Goal: Information Seeking & Learning: Compare options

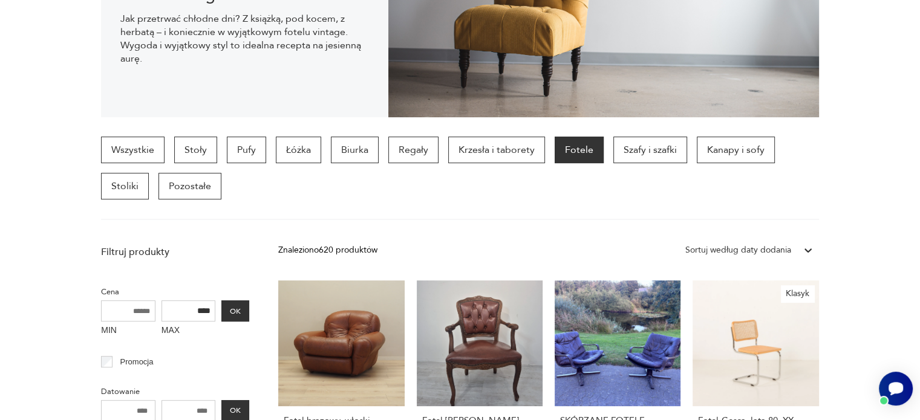
scroll to position [265, 0]
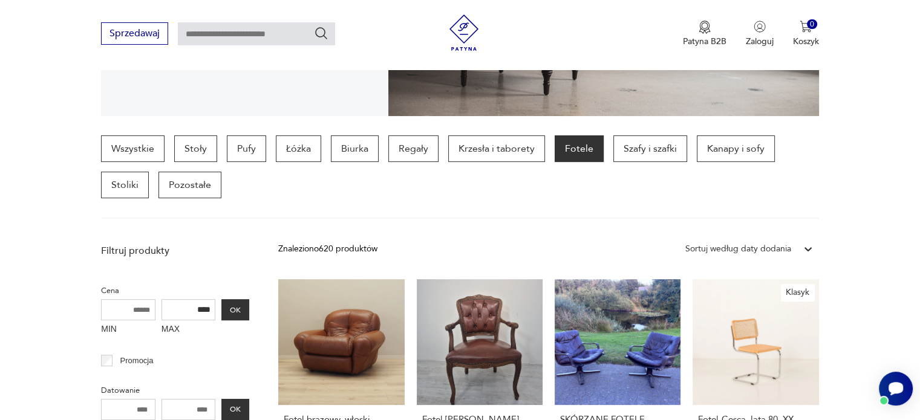
click at [201, 308] on input "****" at bounding box center [189, 309] width 54 height 21
type input "****"
click at [242, 310] on button "OK" at bounding box center [235, 309] width 28 height 21
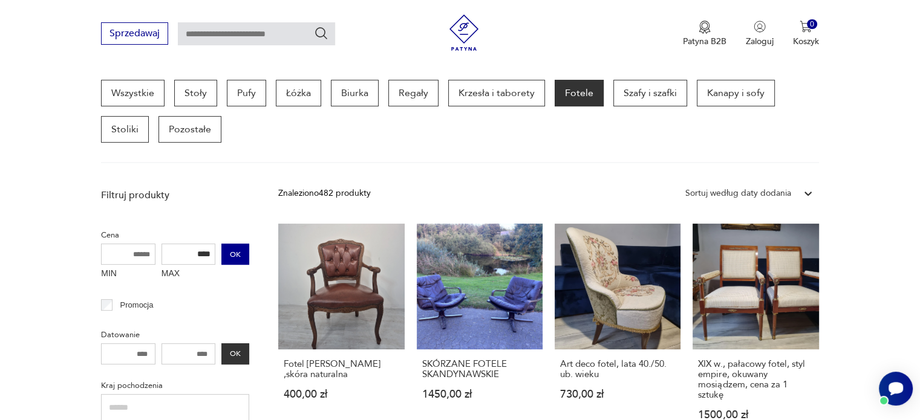
scroll to position [488, 0]
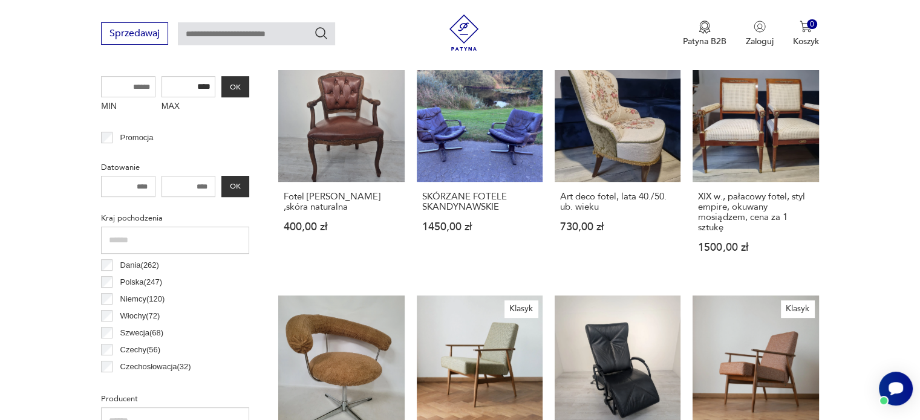
click at [135, 189] on input "number" at bounding box center [128, 186] width 54 height 21
type input "****"
click at [241, 188] on button "OK" at bounding box center [235, 186] width 28 height 21
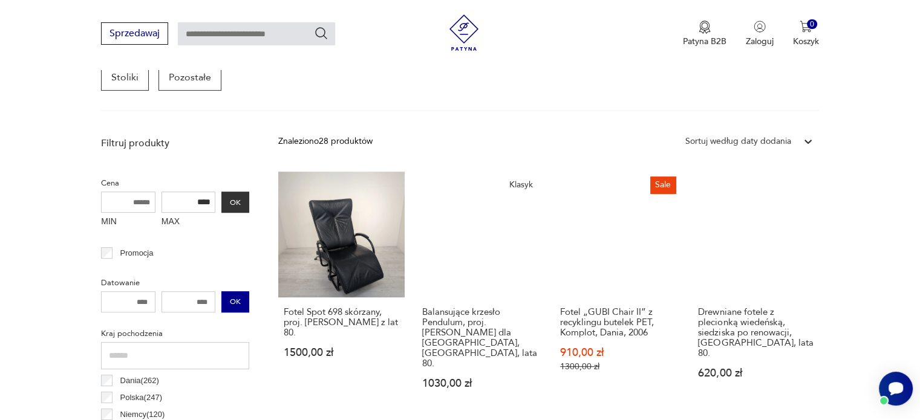
scroll to position [425, 0]
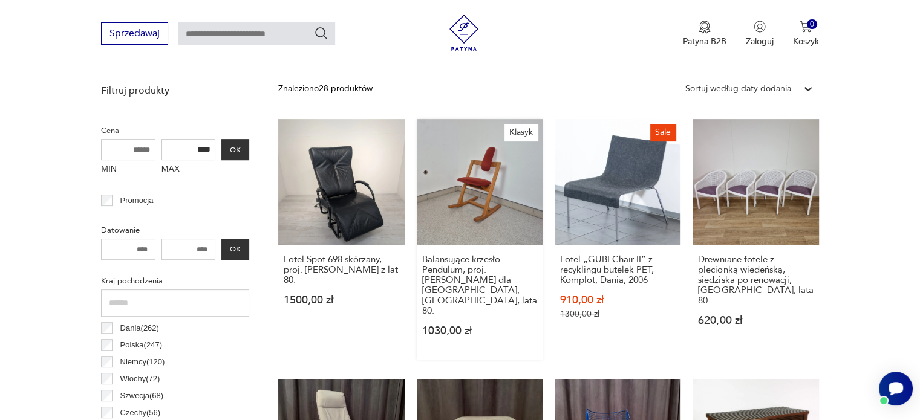
click at [512, 172] on link "Klasyk Balansujące krzesło Pendulum, proj. P. Opsvik dla Stokke, Norwegia, lata…" at bounding box center [480, 239] width 126 height 241
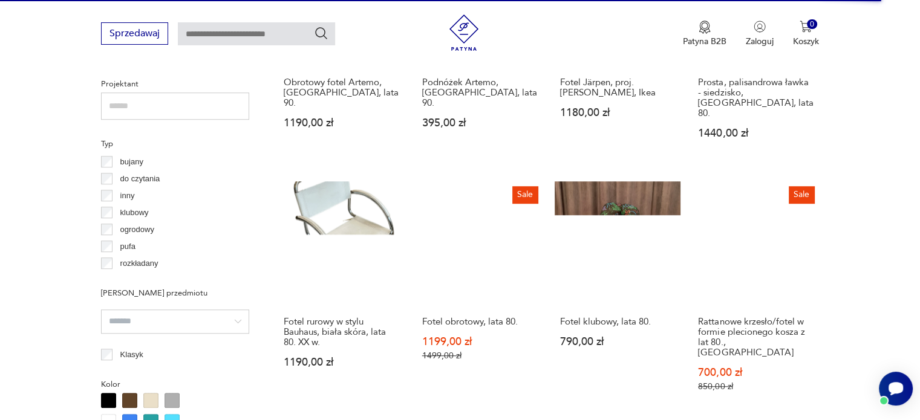
scroll to position [865, 0]
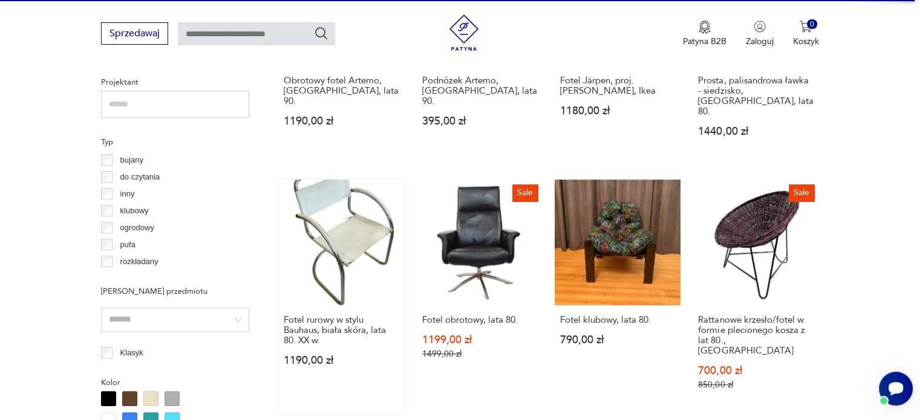
click at [324, 191] on link "Fotel rurowy w stylu Bauhaus, biała skóra, lata 80. XX w. 1190,00 zł" at bounding box center [341, 297] width 126 height 234
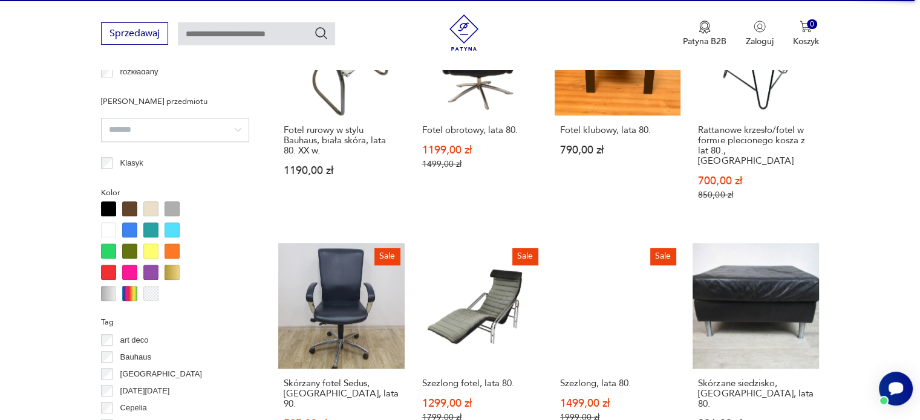
scroll to position [1267, 0]
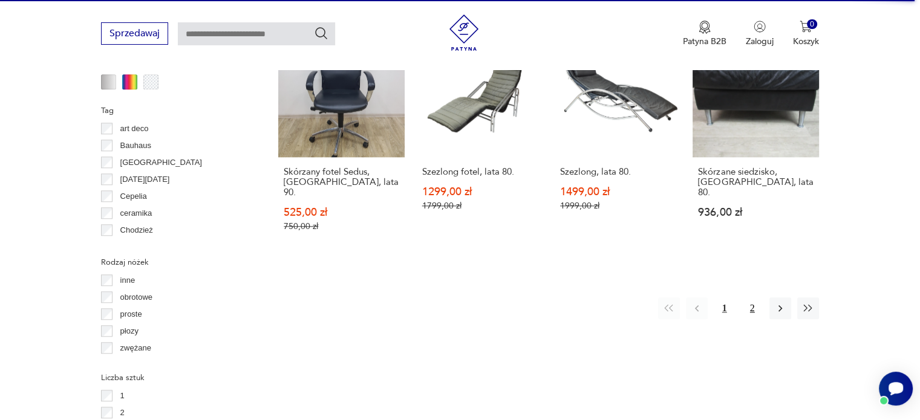
click at [751, 298] on button "2" at bounding box center [753, 309] width 22 height 22
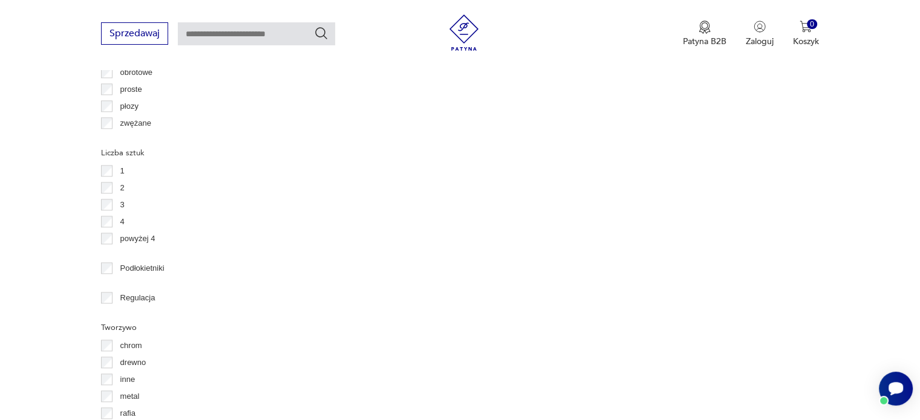
scroll to position [1491, 0]
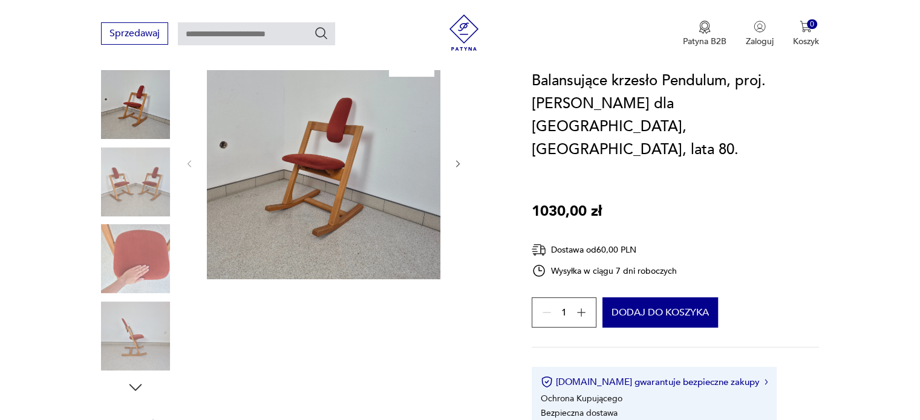
click at [316, 140] on img at bounding box center [324, 163] width 234 height 234
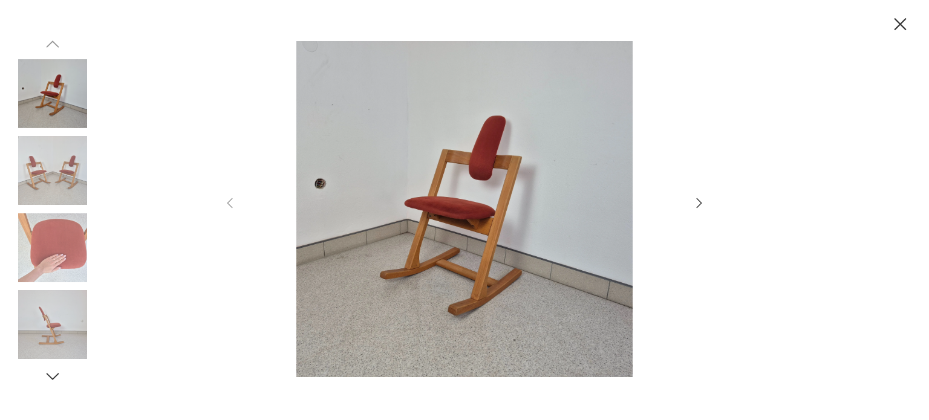
click at [694, 208] on icon "button" at bounding box center [699, 203] width 15 height 15
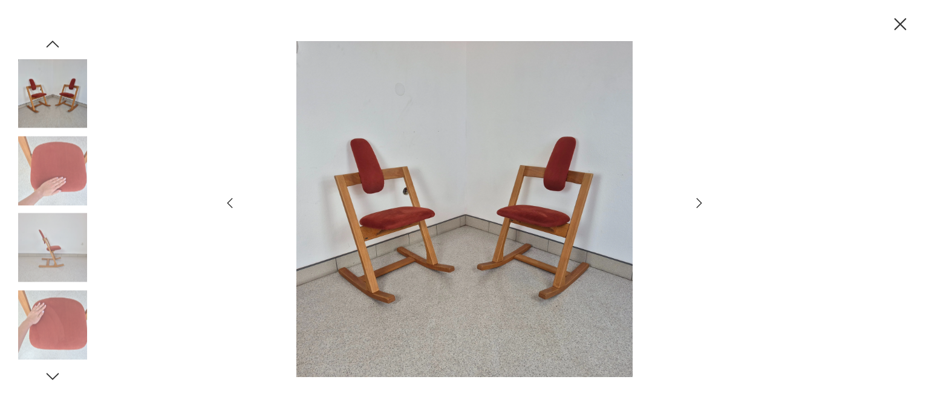
click at [694, 208] on icon "button" at bounding box center [699, 203] width 15 height 15
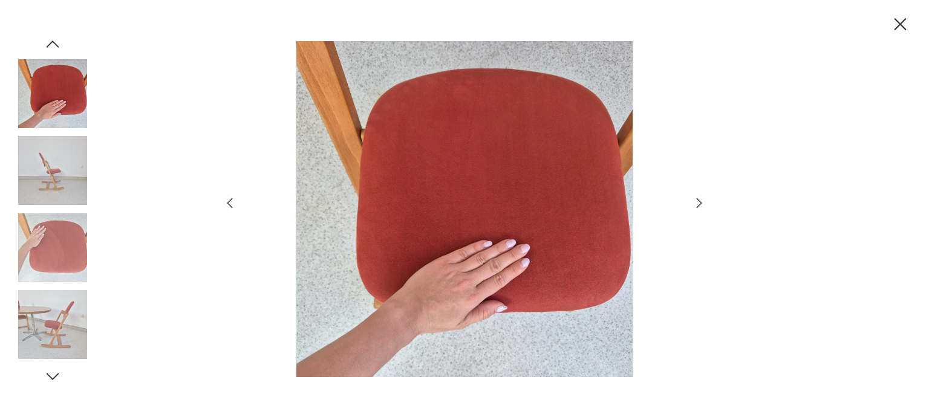
click at [694, 208] on icon "button" at bounding box center [699, 203] width 15 height 15
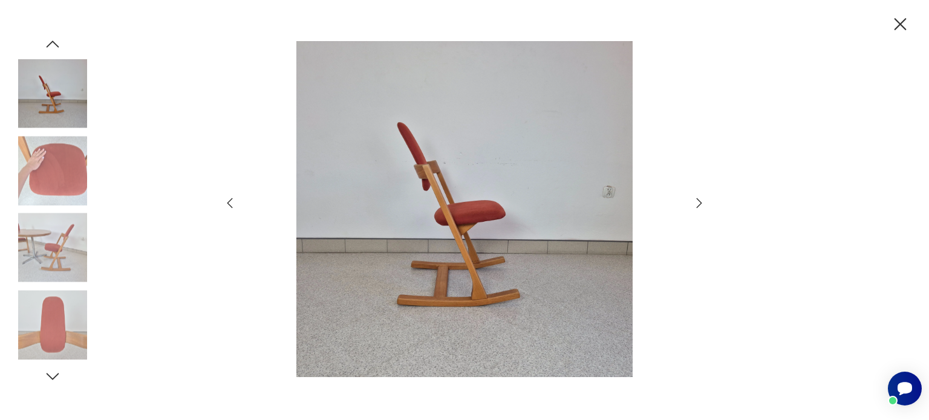
click at [694, 208] on icon "button" at bounding box center [699, 203] width 15 height 15
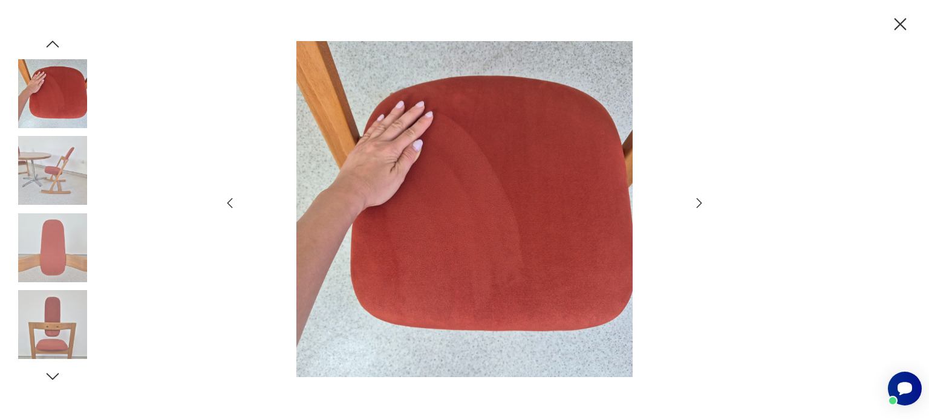
click at [694, 208] on icon "button" at bounding box center [699, 203] width 15 height 15
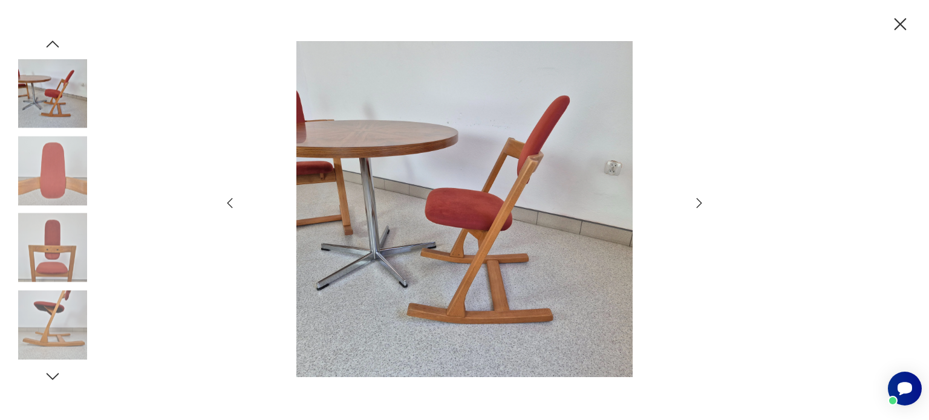
click at [900, 31] on icon "button" at bounding box center [900, 24] width 21 height 21
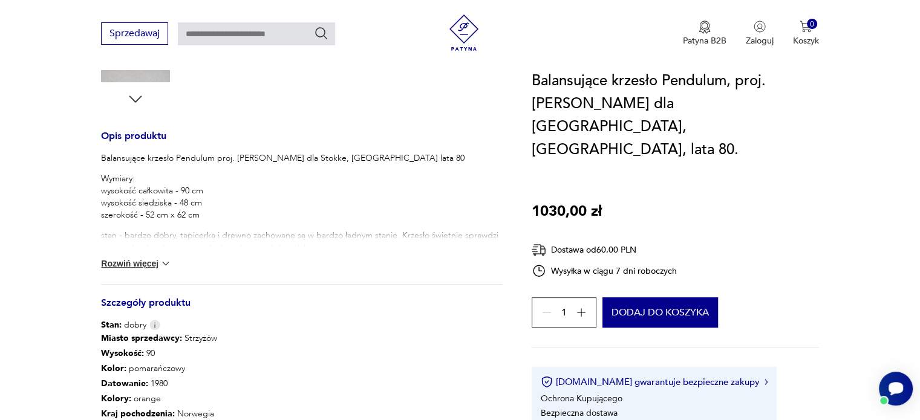
scroll to position [450, 0]
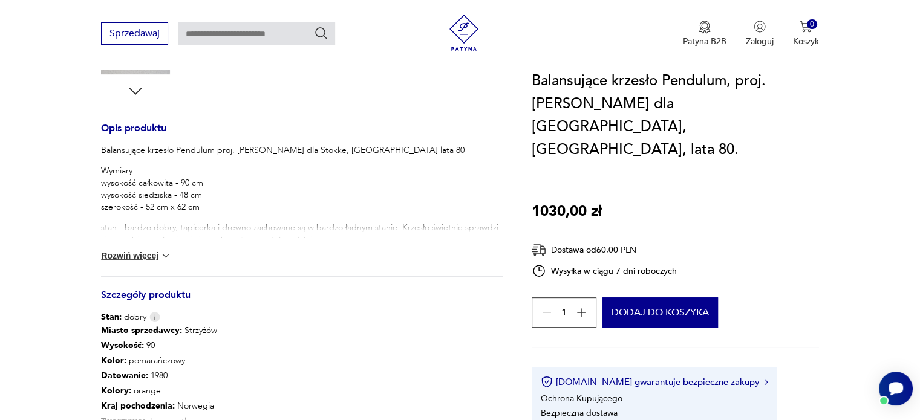
click at [146, 257] on button "Rozwiń więcej" at bounding box center [136, 256] width 70 height 12
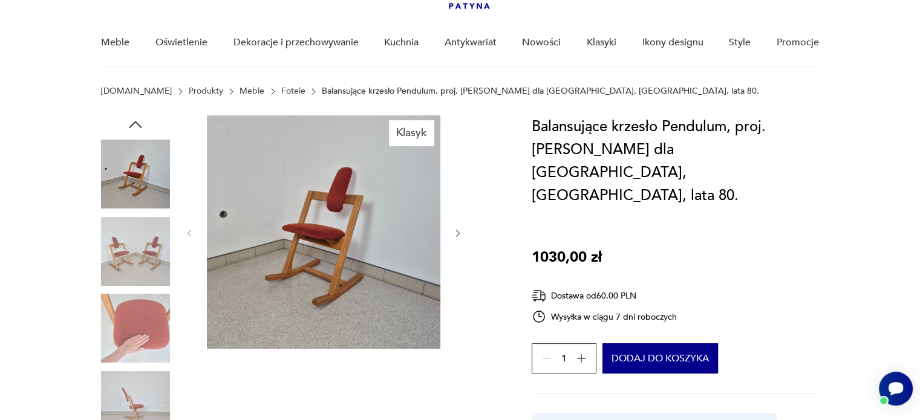
scroll to position [87, 0]
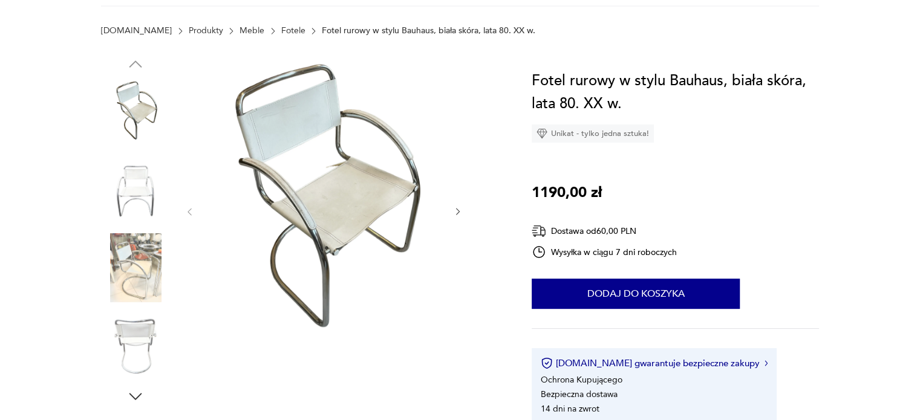
scroll to position [156, 0]
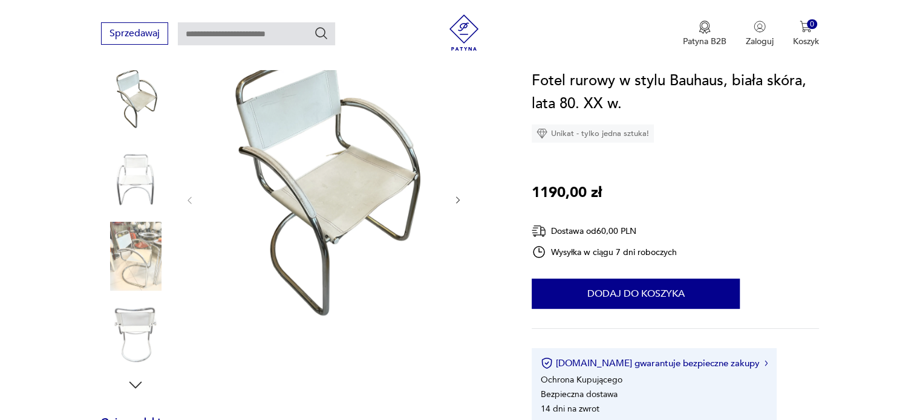
click at [155, 196] on img at bounding box center [135, 179] width 69 height 69
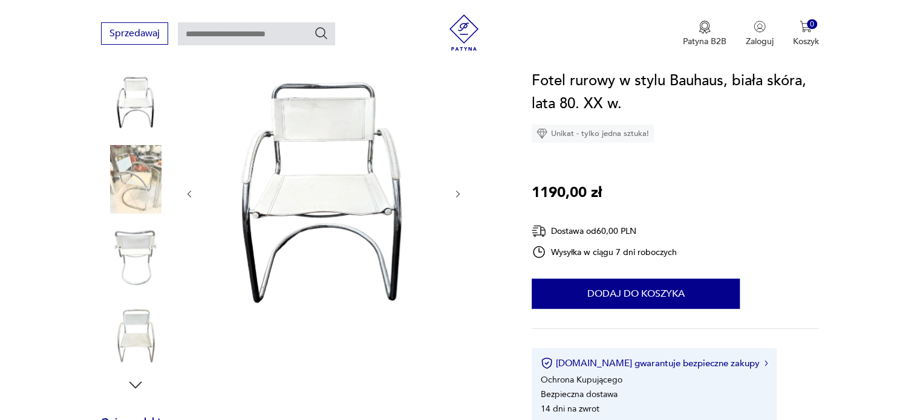
click at [143, 194] on img at bounding box center [135, 179] width 69 height 69
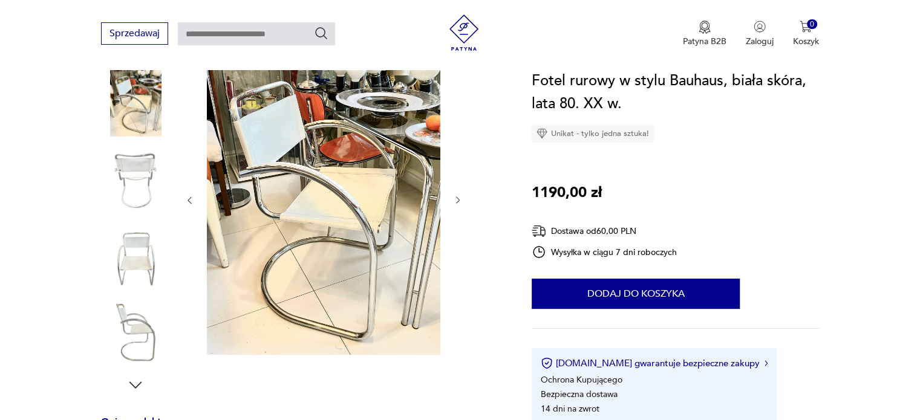
click at [139, 197] on img at bounding box center [135, 179] width 69 height 69
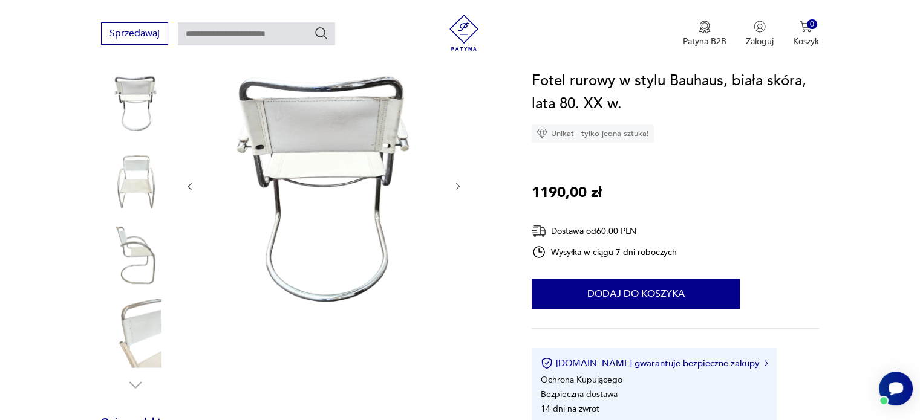
scroll to position [0, 0]
click at [143, 219] on div at bounding box center [135, 219] width 69 height 303
click at [142, 232] on img at bounding box center [135, 256] width 69 height 69
